Goal: Transaction & Acquisition: Purchase product/service

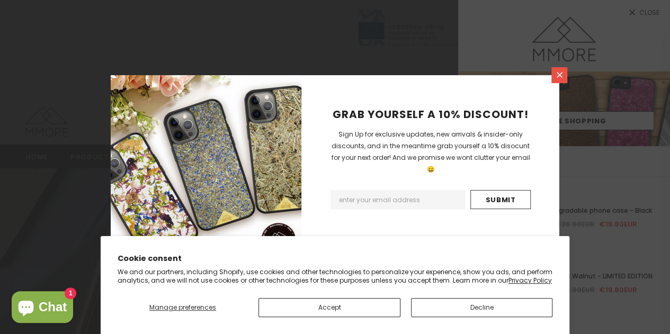
click at [559, 73] on icon at bounding box center [559, 74] width 9 height 9
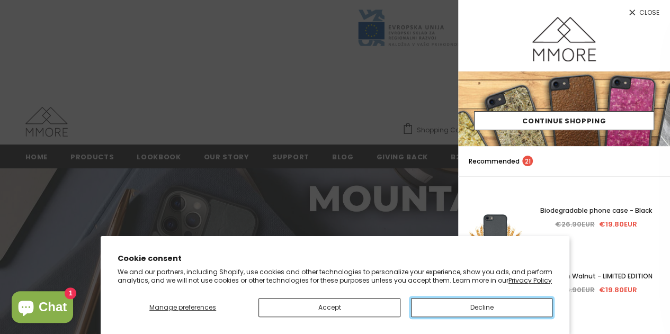
click at [461, 310] on button "Decline" at bounding box center [482, 307] width 142 height 19
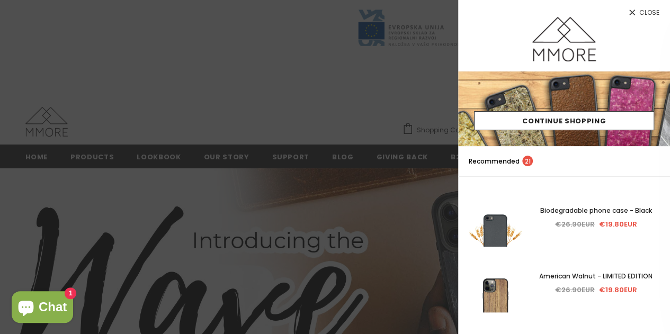
click at [640, 10] on span "Close" at bounding box center [650, 13] width 20 height 6
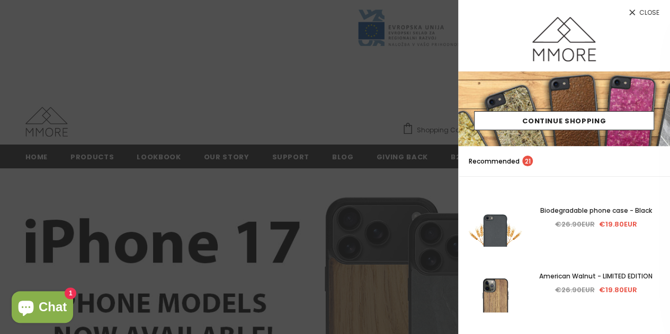
click at [648, 12] on span "Close" at bounding box center [650, 13] width 20 height 6
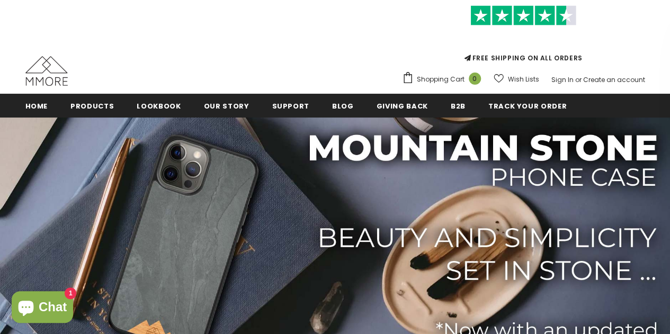
scroll to position [51, 0]
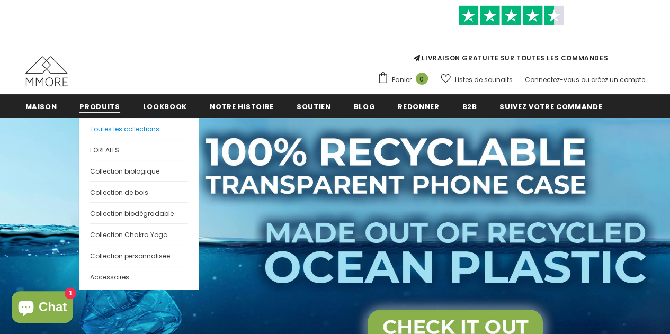
click at [118, 125] on font "Toutes les collections" at bounding box center [124, 129] width 69 height 9
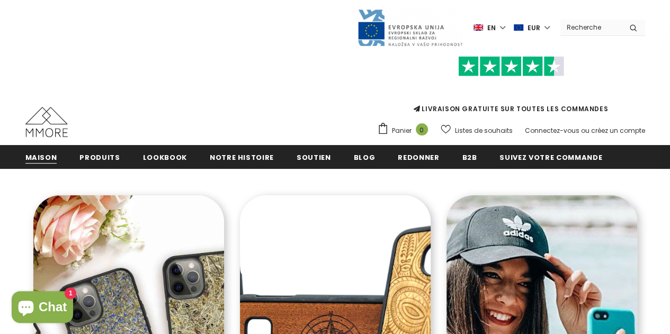
click at [45, 155] on font "Maison" at bounding box center [41, 158] width 32 height 10
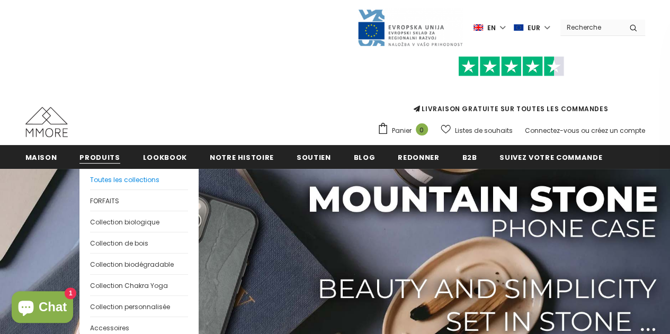
click at [109, 176] on font "Toutes les collections" at bounding box center [124, 179] width 69 height 9
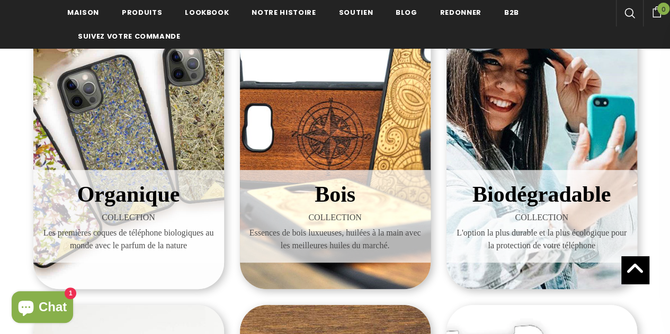
scroll to position [239, 0]
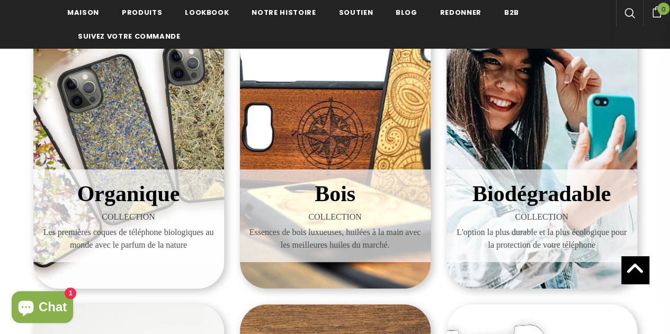
click at [147, 208] on h3 "Organique" at bounding box center [128, 194] width 175 height 33
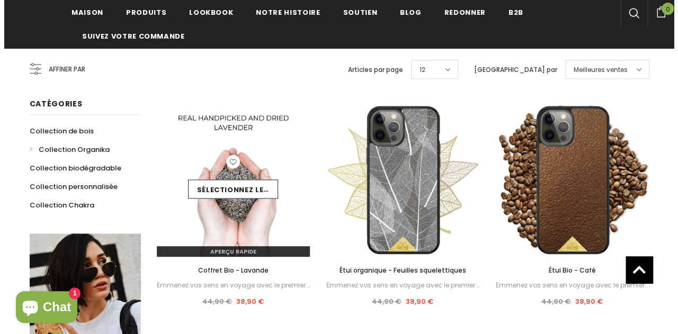
scroll to position [204, 0]
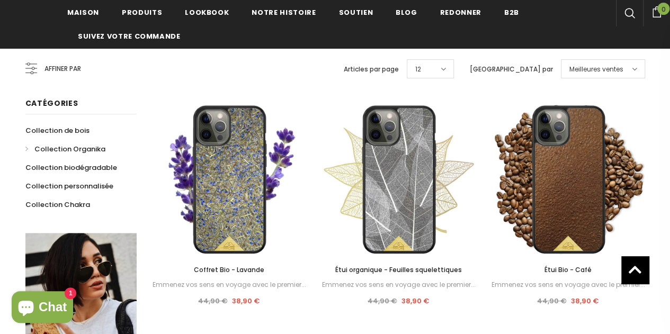
click at [45, 66] on font "Affiner par" at bounding box center [63, 68] width 37 height 9
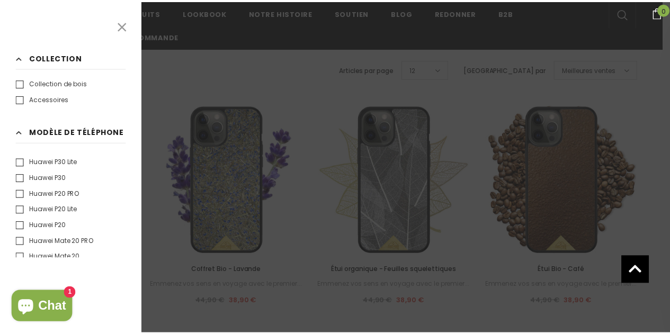
scroll to position [1447, 0]
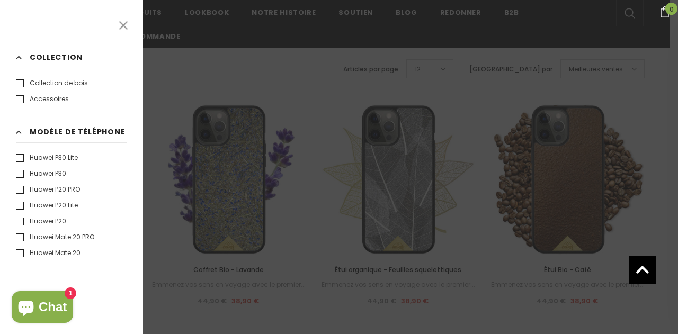
click at [123, 28] on icon at bounding box center [124, 26] width 14 height 14
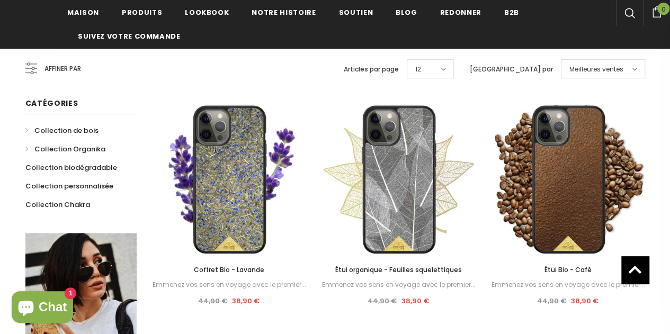
click at [74, 132] on font "Collection de bois" at bounding box center [66, 131] width 64 height 10
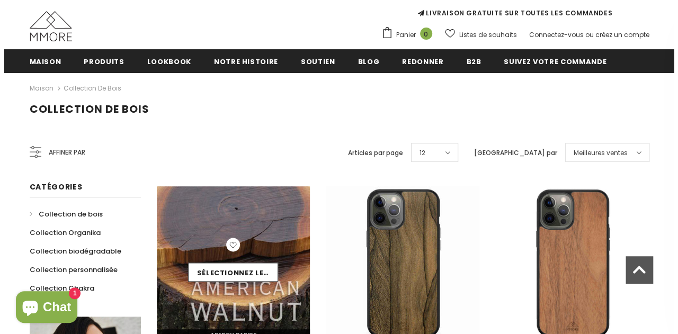
scroll to position [93, 0]
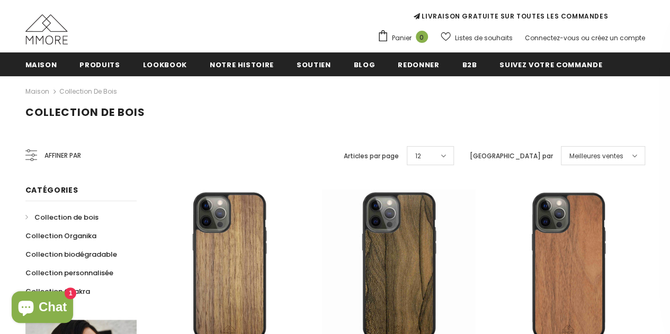
click at [52, 151] on font "Affiner par" at bounding box center [63, 155] width 37 height 9
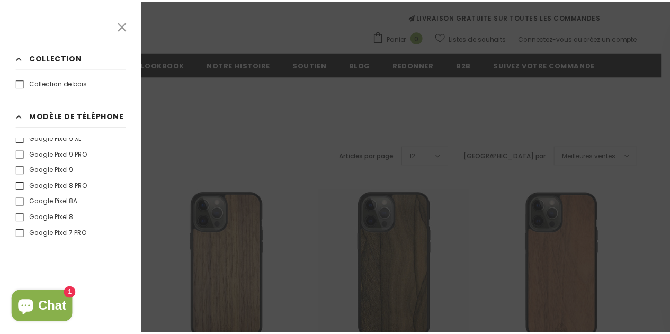
scroll to position [1118, 0]
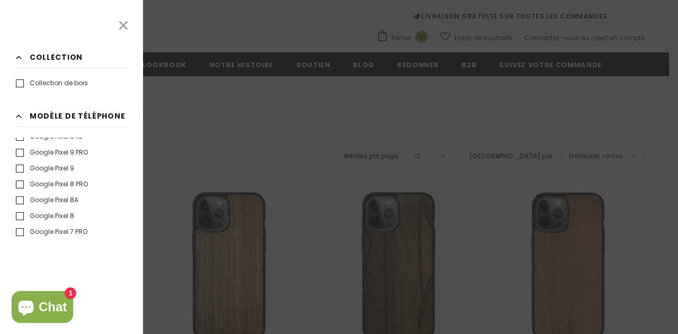
click at [125, 25] on icon at bounding box center [124, 26] width 14 height 14
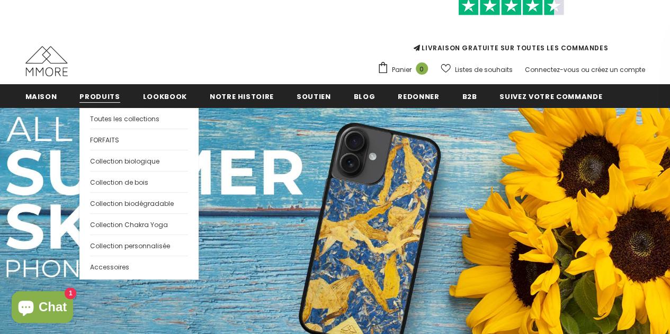
scroll to position [64, 0]
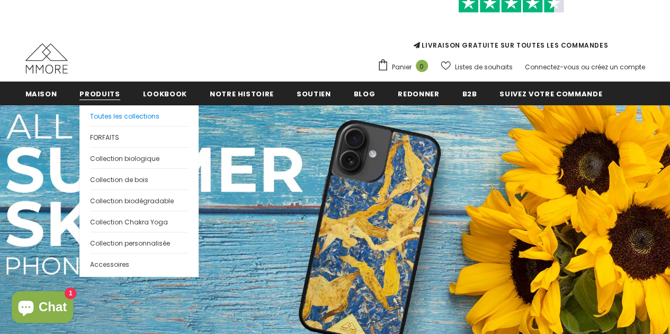
click at [139, 117] on font "Toutes les collections" at bounding box center [124, 116] width 69 height 9
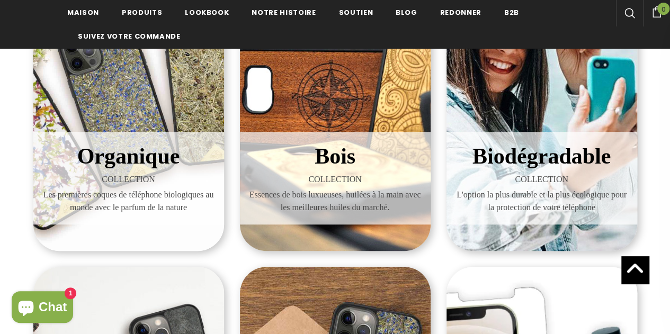
scroll to position [275, 0]
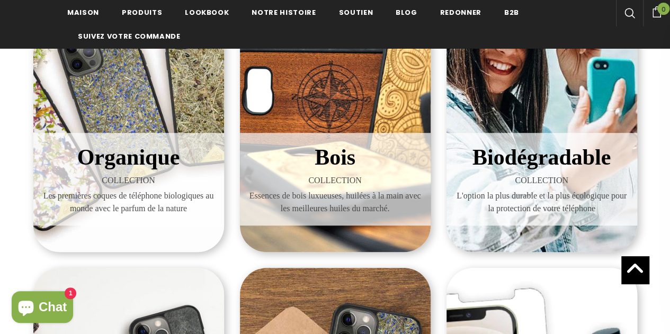
click at [531, 167] on font "Biodégradable" at bounding box center [542, 157] width 138 height 24
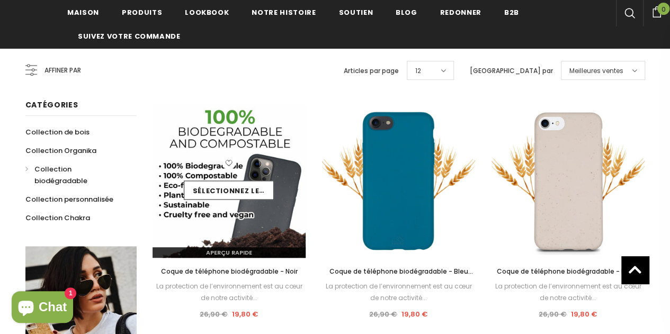
scroll to position [195, 0]
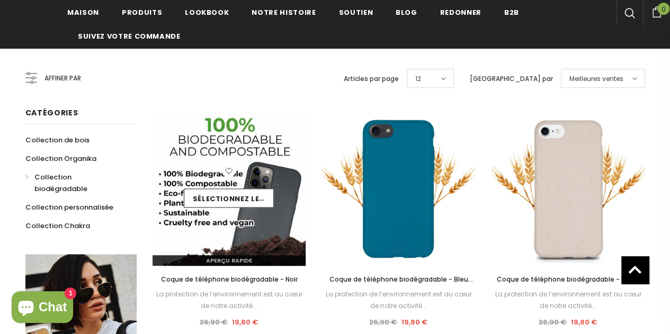
click at [153, 156] on img at bounding box center [230, 189] width 154 height 154
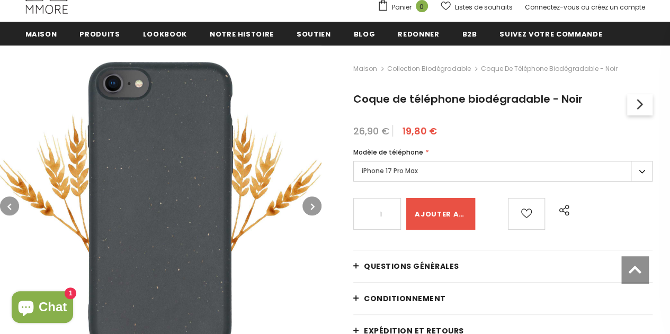
scroll to position [124, 0]
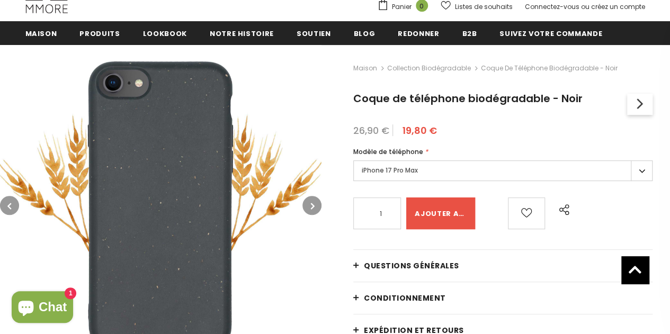
click at [439, 172] on label "iPhone 17 Pro Max" at bounding box center [503, 171] width 299 height 21
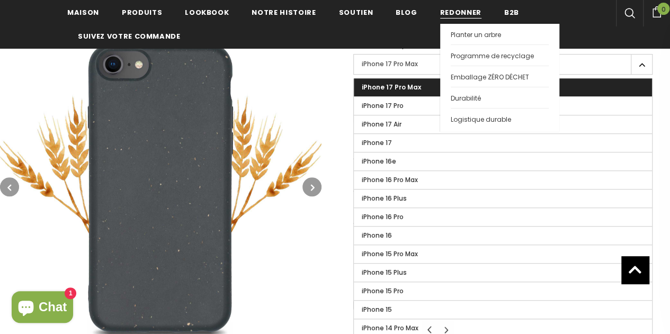
scroll to position [161, 0]
